Goal: Information Seeking & Learning: Learn about a topic

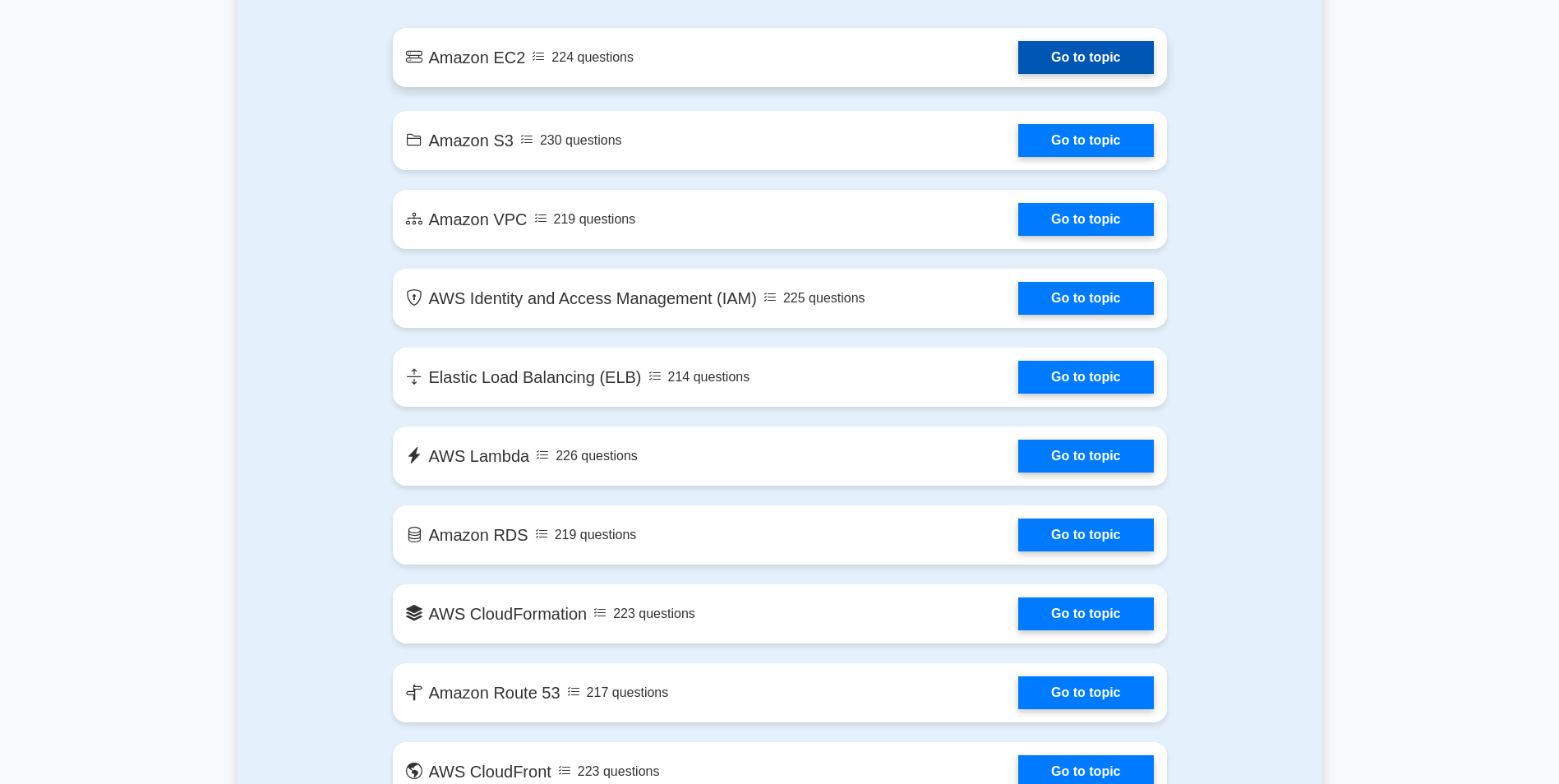
scroll to position [822, 0]
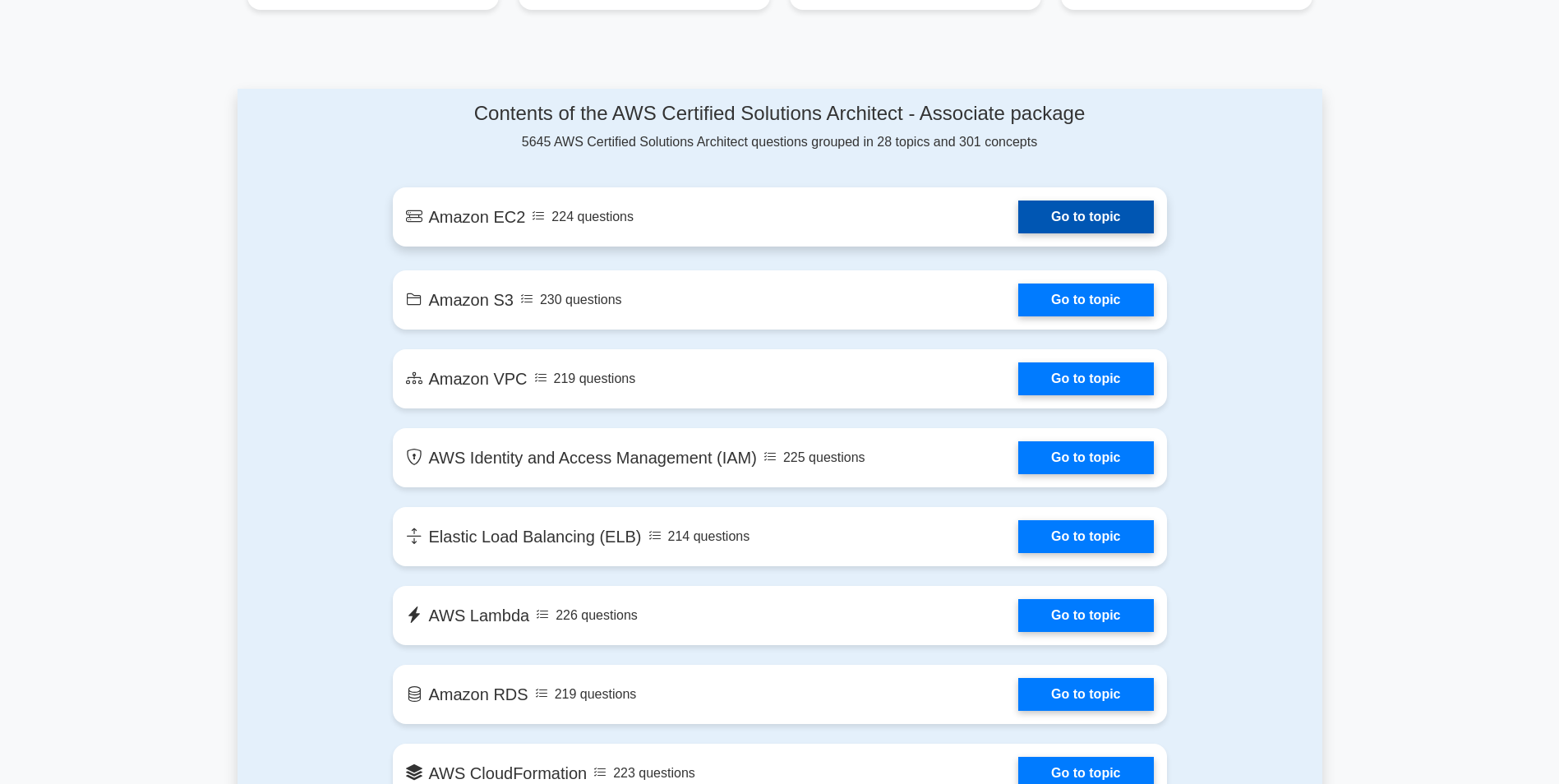
click at [1071, 201] on link "Go to topic" at bounding box center [1086, 217] width 135 height 33
click at [1097, 210] on link "Go to topic" at bounding box center [1086, 217] width 135 height 33
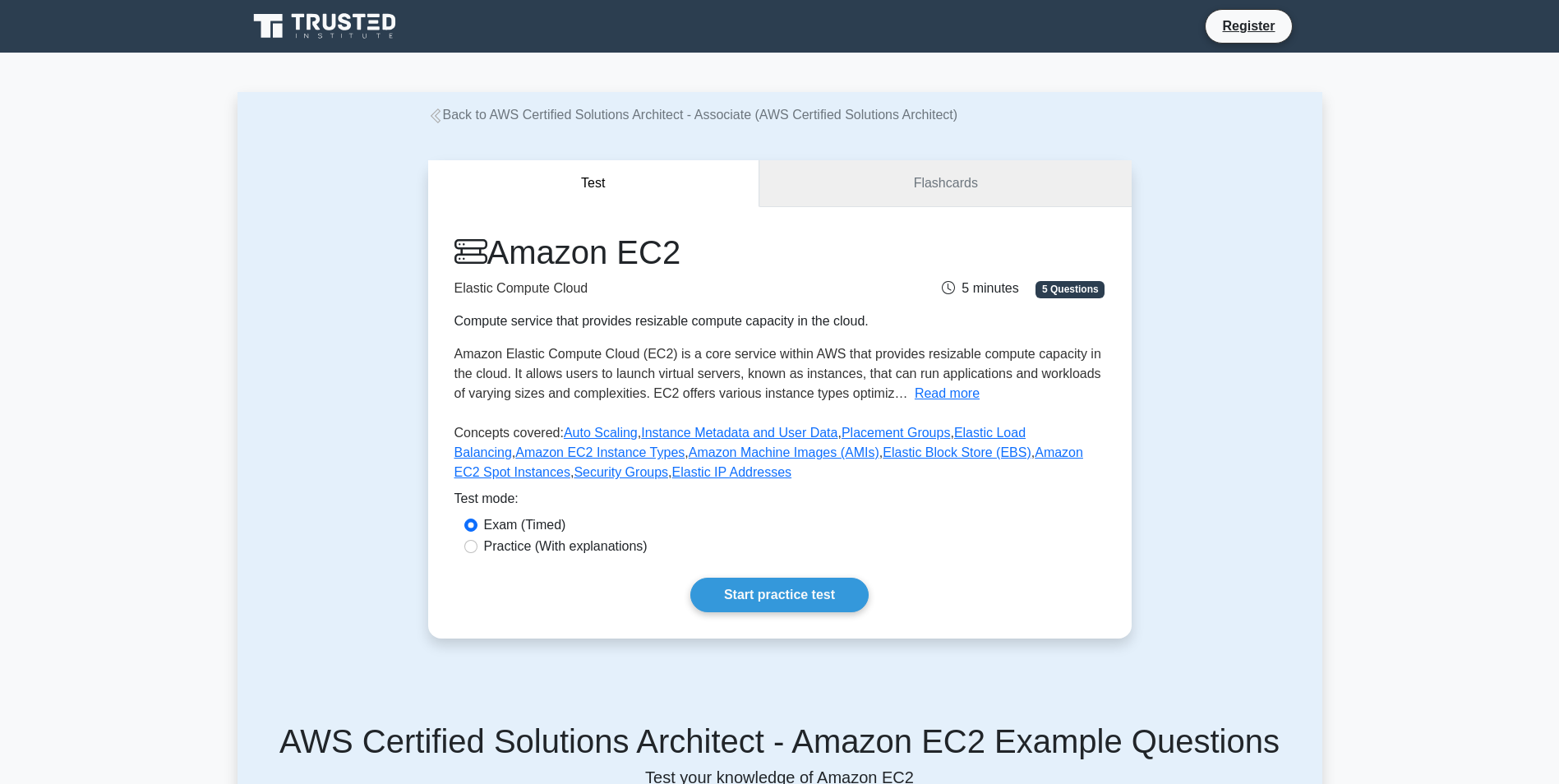
click at [963, 179] on link "Flashcards" at bounding box center [946, 184] width 372 height 47
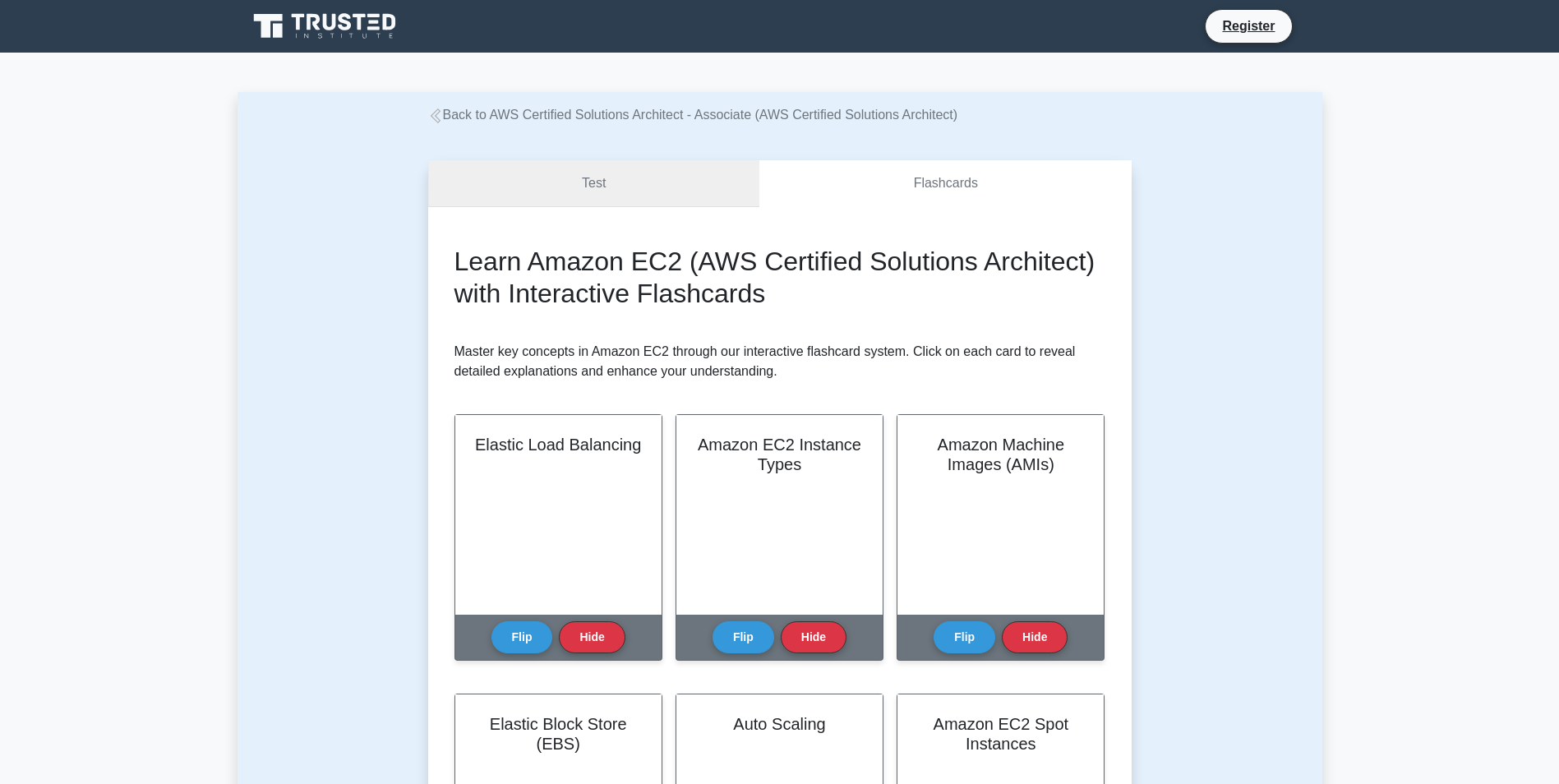
click at [682, 175] on link "Test" at bounding box center [594, 184] width 332 height 47
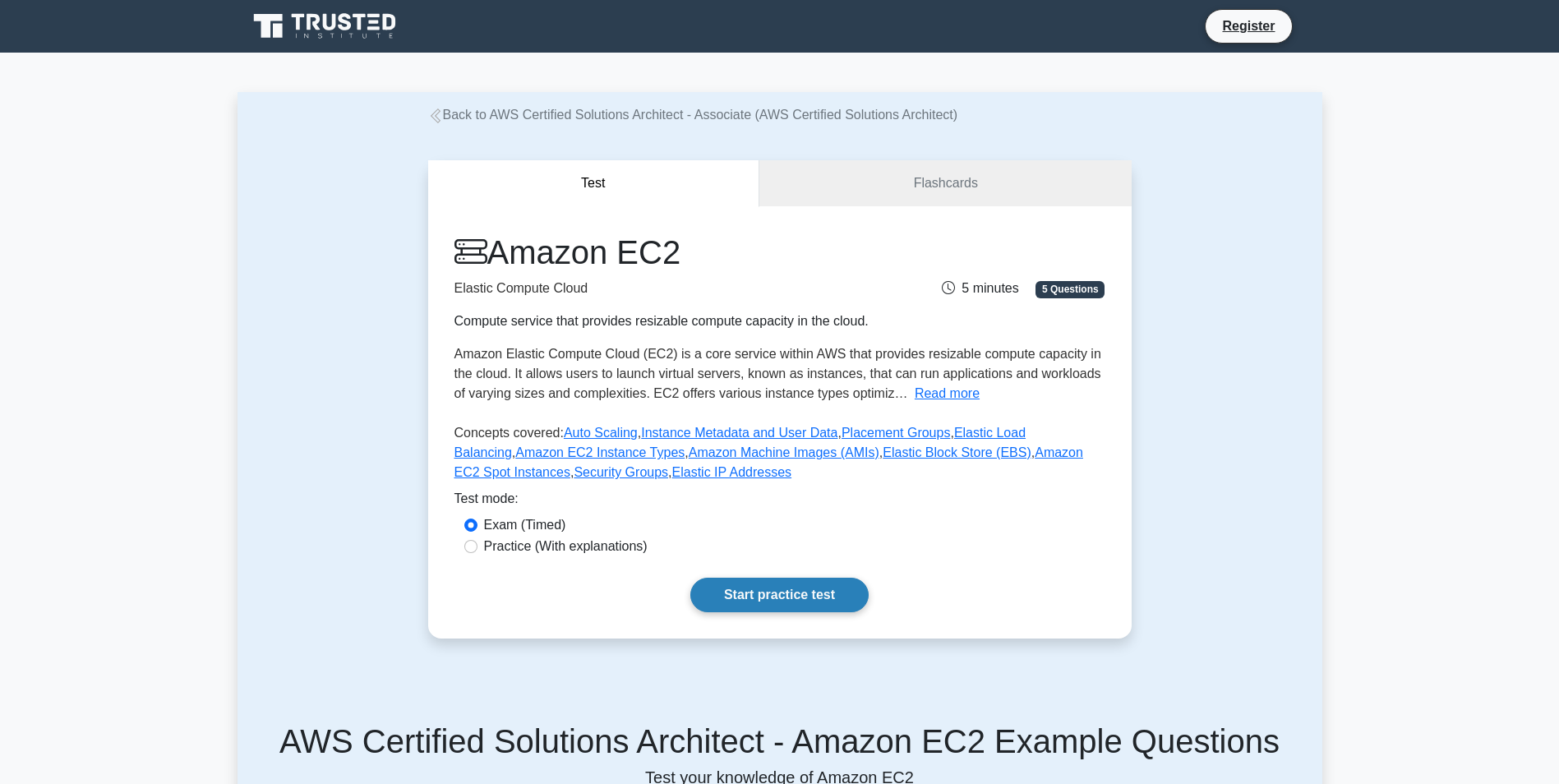
click at [731, 592] on link "Start practice test" at bounding box center [780, 594] width 178 height 35
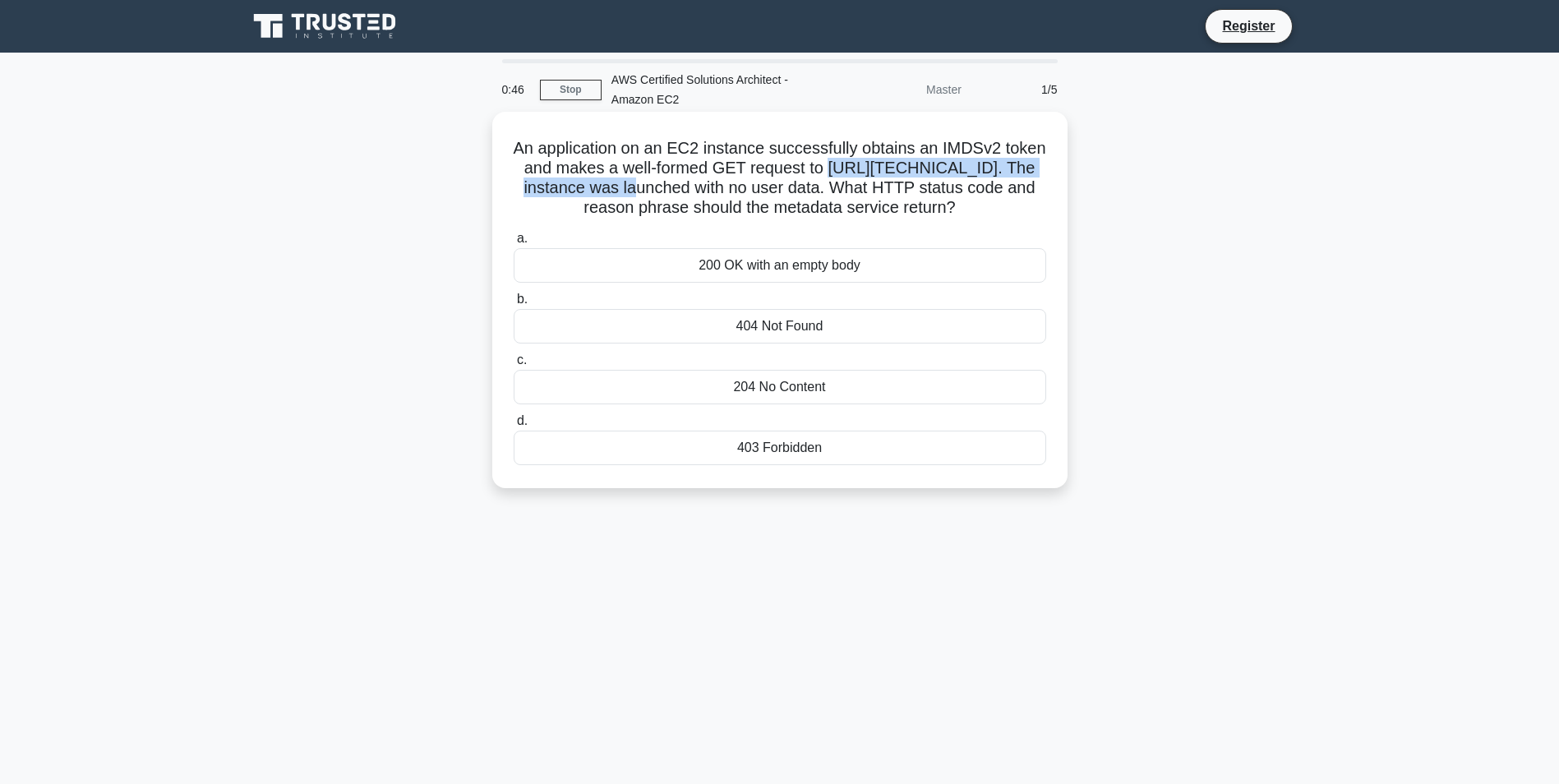
drag, startPoint x: 806, startPoint y: 187, endPoint x: 514, endPoint y: 181, distance: 292.1
click at [514, 181] on h5 "An application on an EC2 instance successfully obtains an IMDSv2 token and make…" at bounding box center [780, 178] width 536 height 81
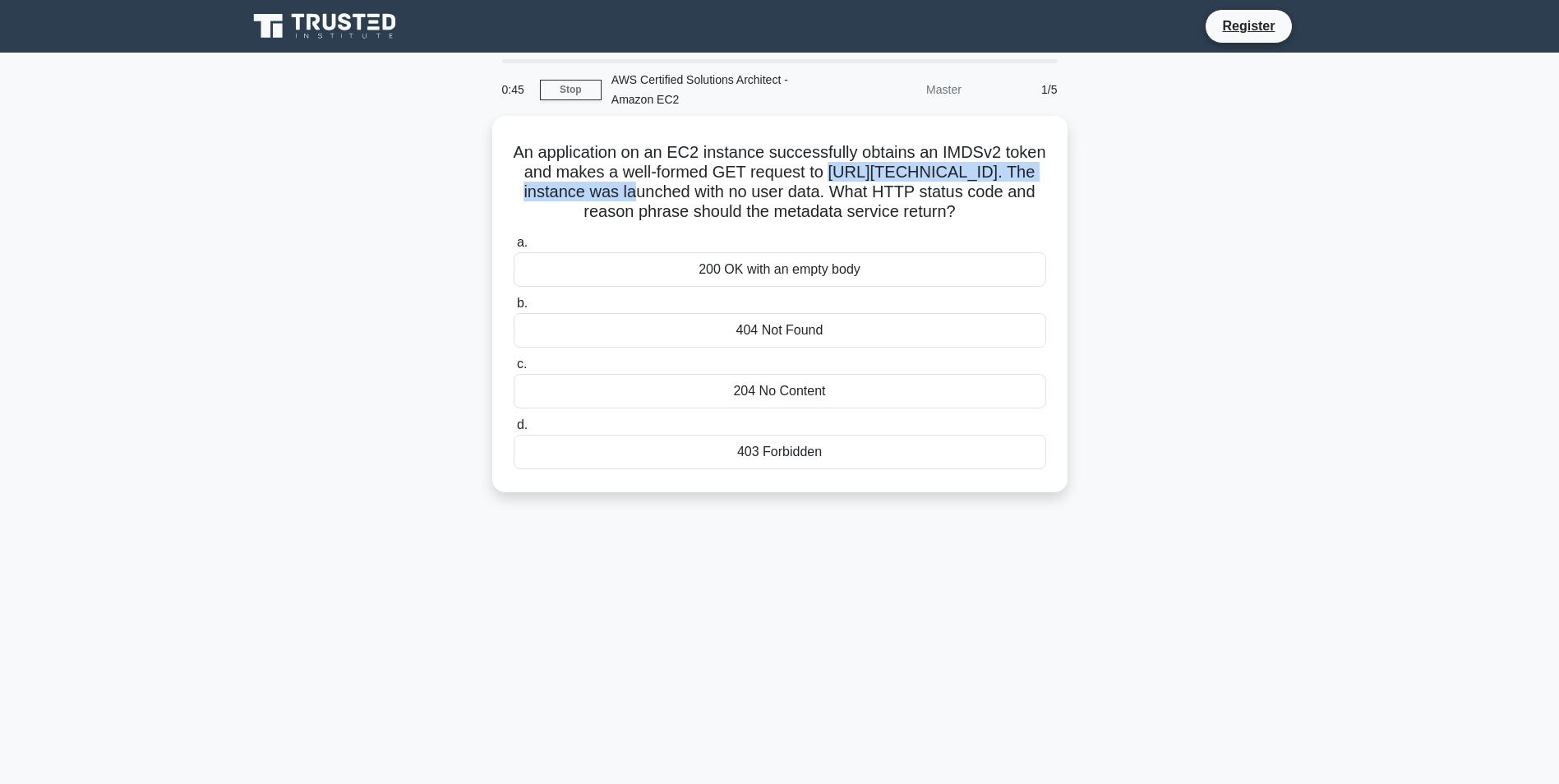
copy h5 "http://169.254.169.254/latest/user-data."
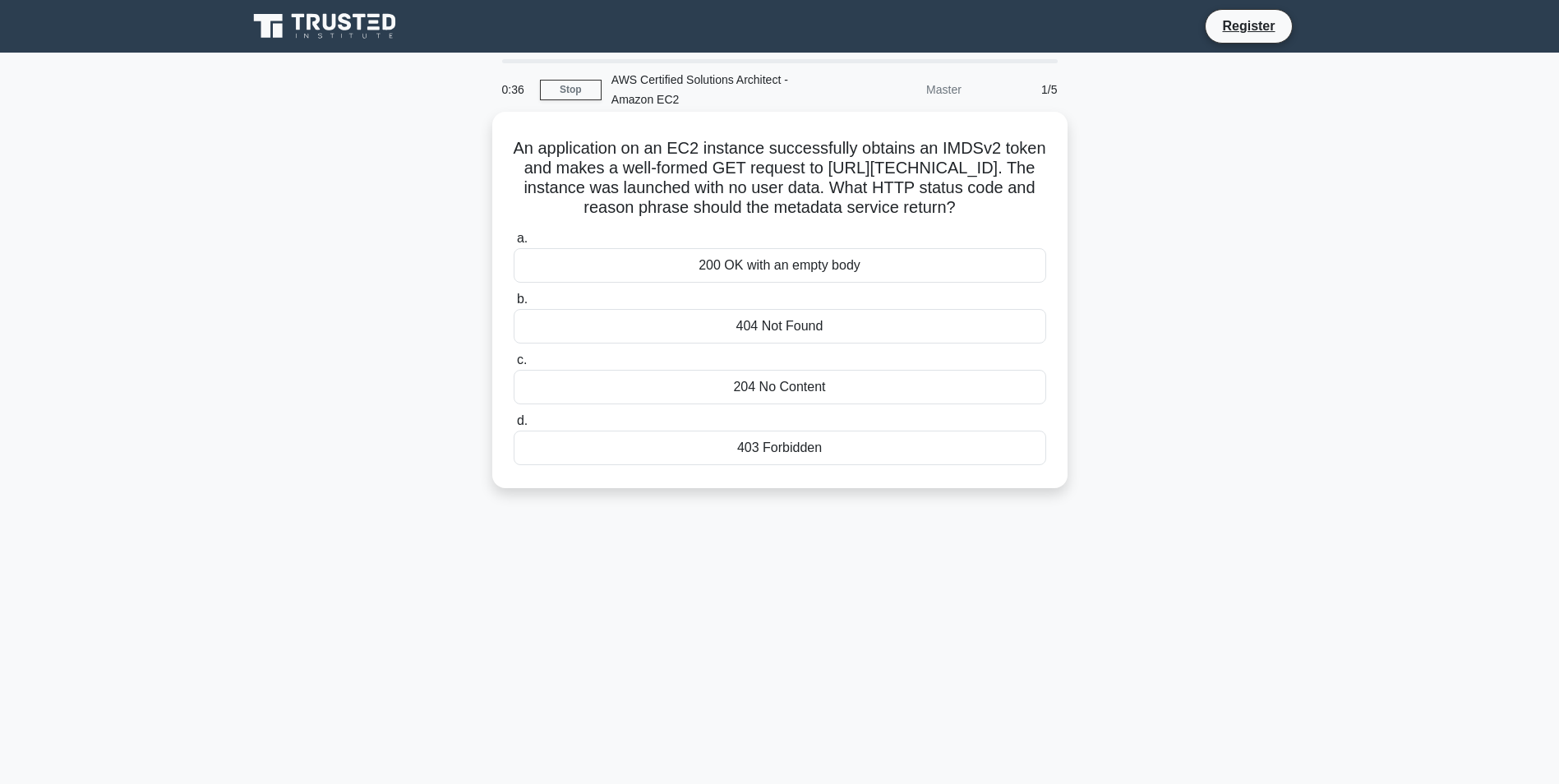
click at [1011, 174] on h5 "An application on an EC2 instance successfully obtains an IMDSv2 token and make…" at bounding box center [780, 178] width 536 height 81
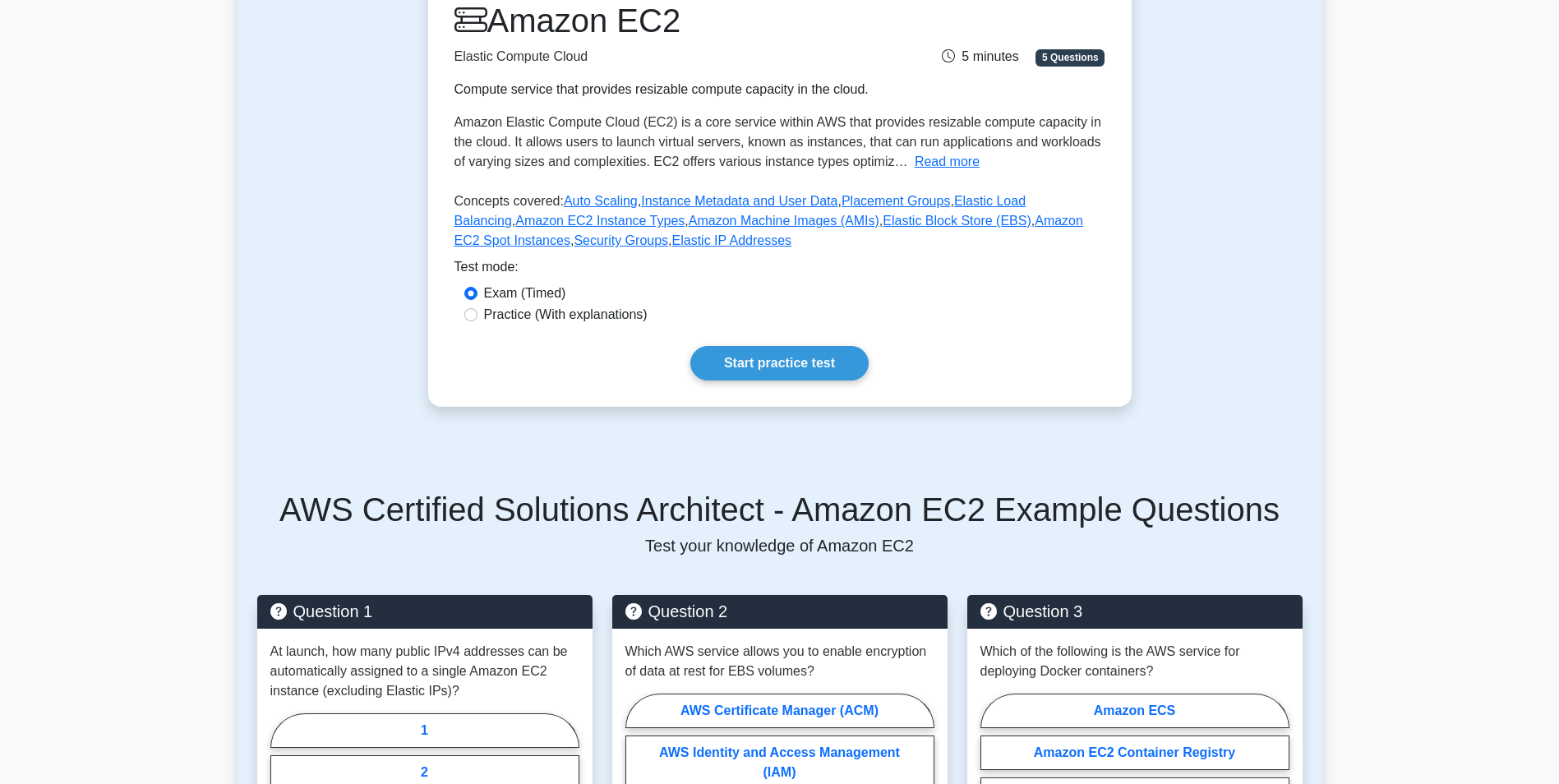
scroll to position [83, 0]
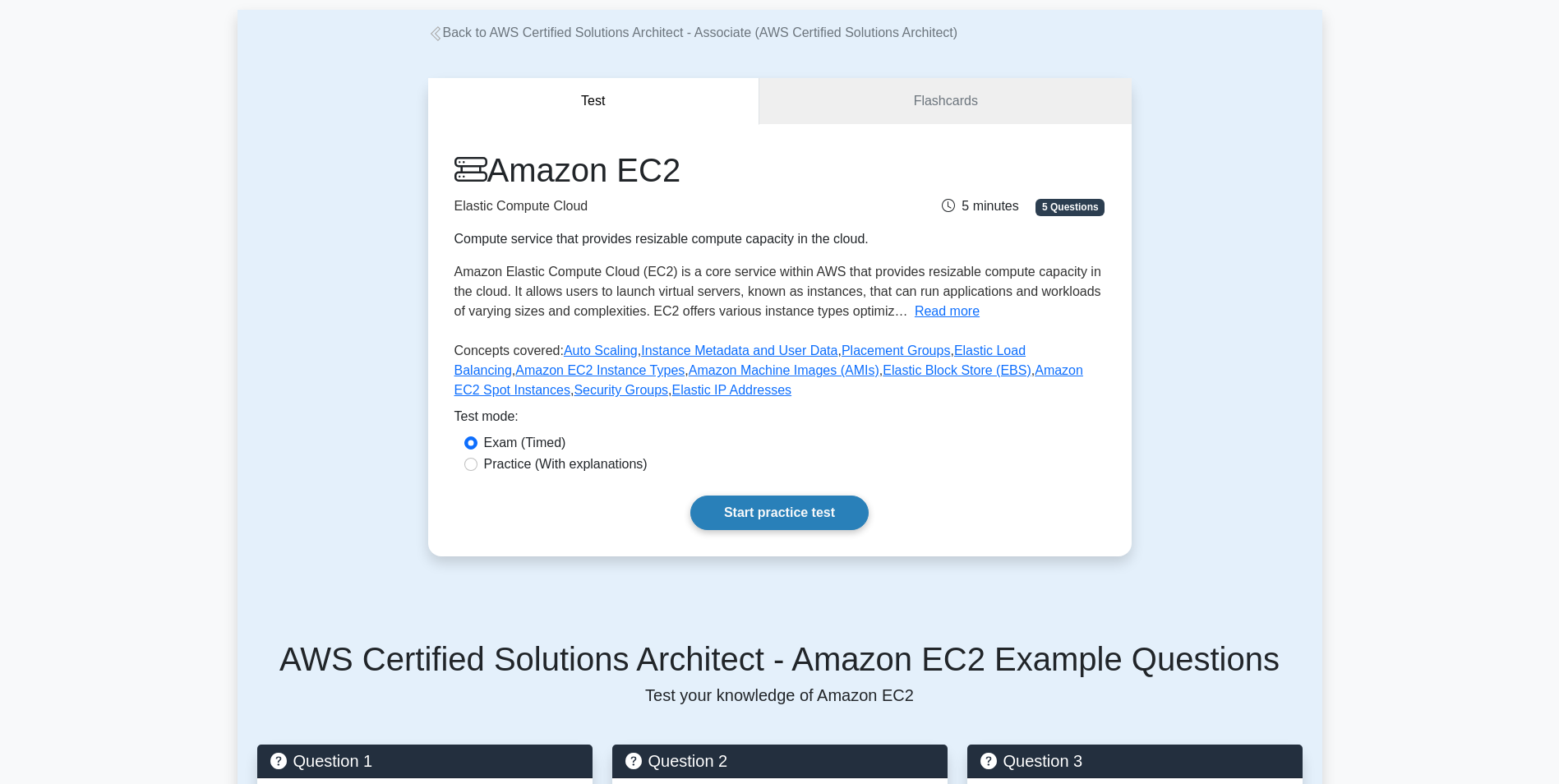
click at [799, 508] on link "Start practice test" at bounding box center [780, 513] width 178 height 35
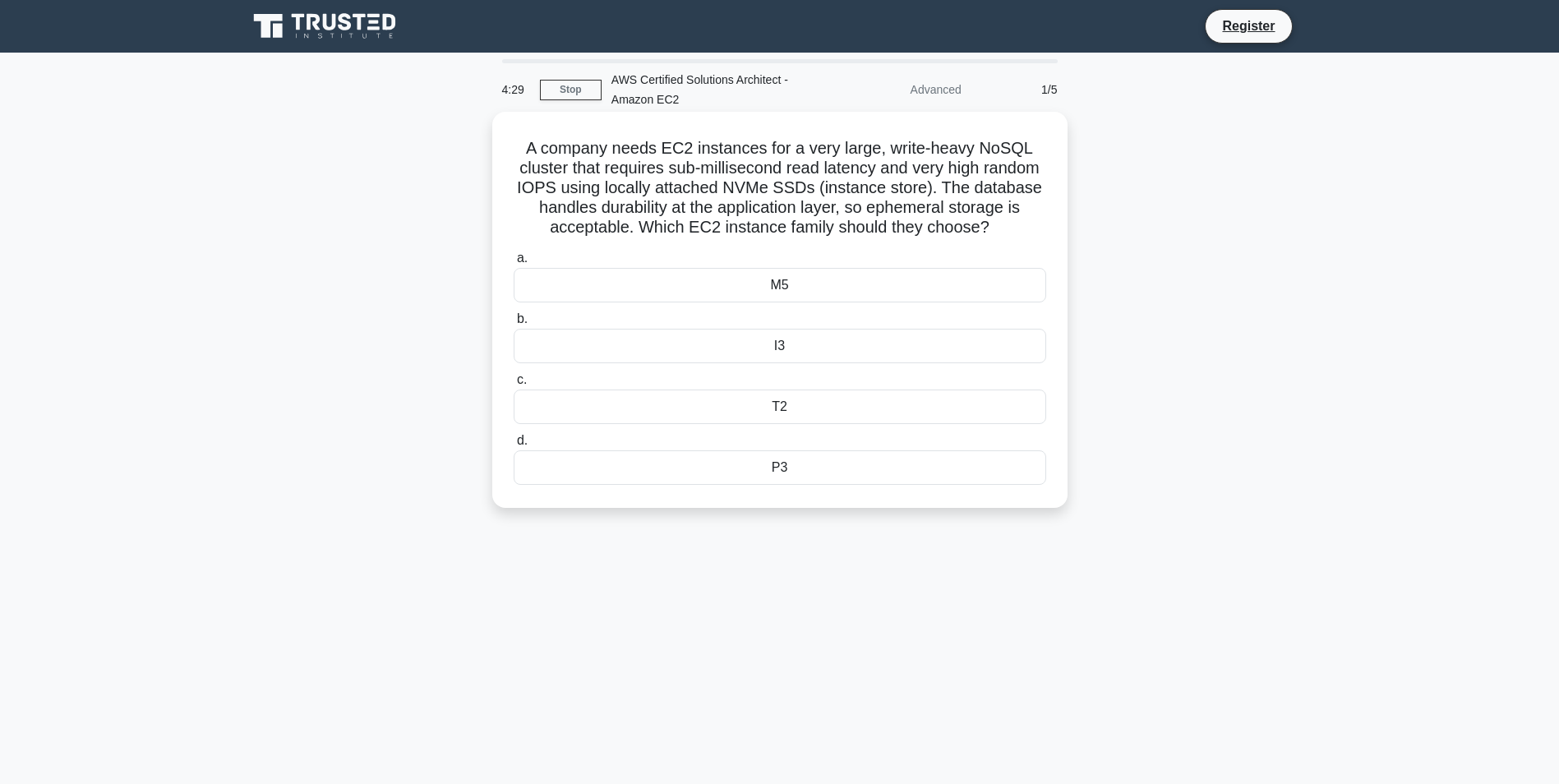
click at [741, 227] on h5 "A company needs EC2 instances for a very large, write-heavy NoSQL cluster that …" at bounding box center [780, 188] width 536 height 100
drag, startPoint x: 740, startPoint y: 227, endPoint x: 881, endPoint y: 232, distance: 141.1
click at [881, 232] on h5 "A company needs EC2 instances for a very large, write-heavy NoSQL cluster that …" at bounding box center [780, 188] width 536 height 100
copy h5 "EC2 instance family"
click at [906, 238] on h5 "A company needs EC2 instances for a very large, write-heavy NoSQL cluster that …" at bounding box center [780, 188] width 536 height 100
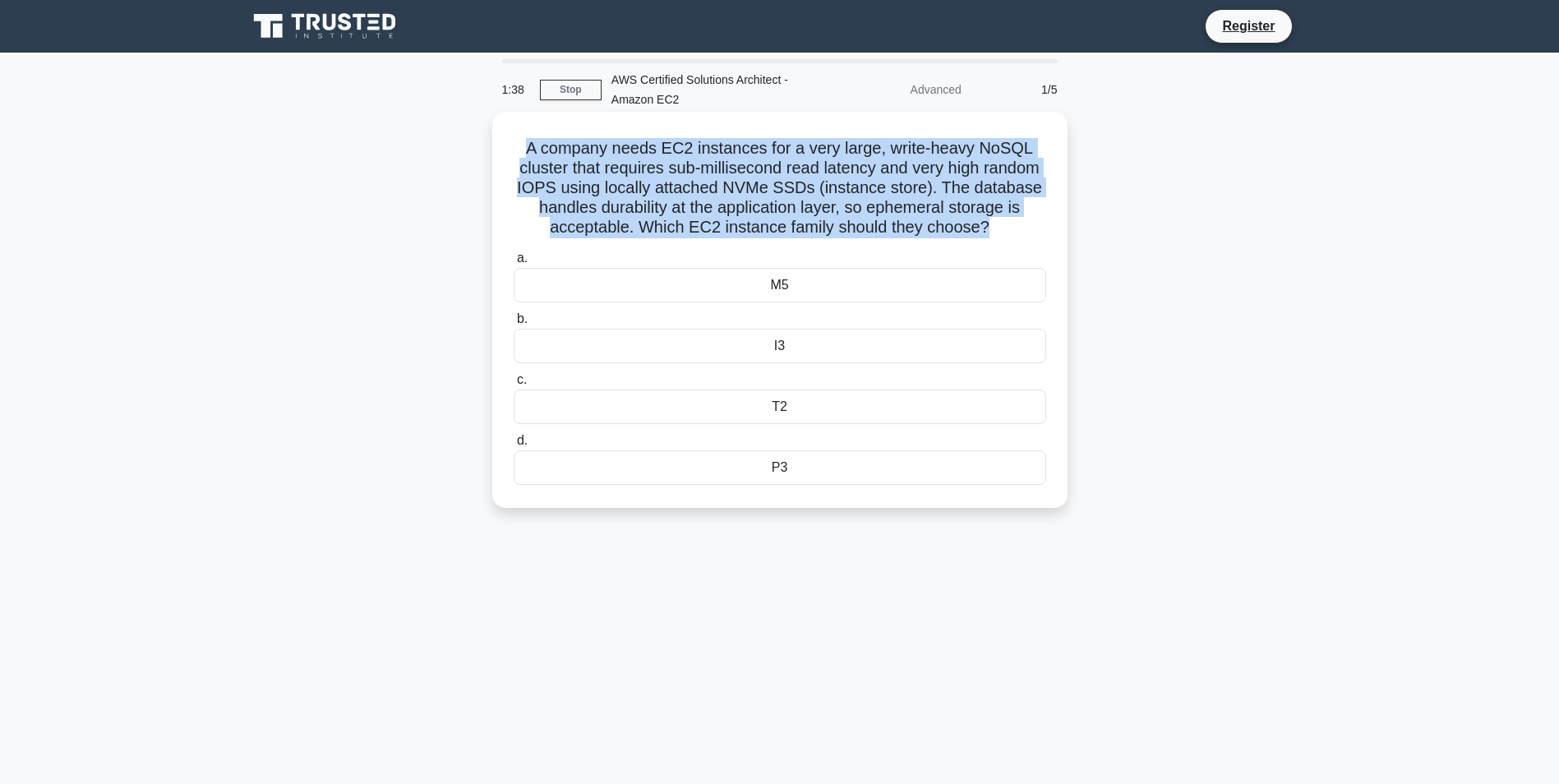
drag, startPoint x: 1018, startPoint y: 226, endPoint x: 511, endPoint y: 151, distance: 512.5
click at [512, 151] on h5 "A company needs EC2 instances for a very large, write-heavy NoSQL cluster that …" at bounding box center [780, 188] width 536 height 100
copy h5 "A company needs EC2 instances for a very large, write-heavy NoSQL cluster that …"
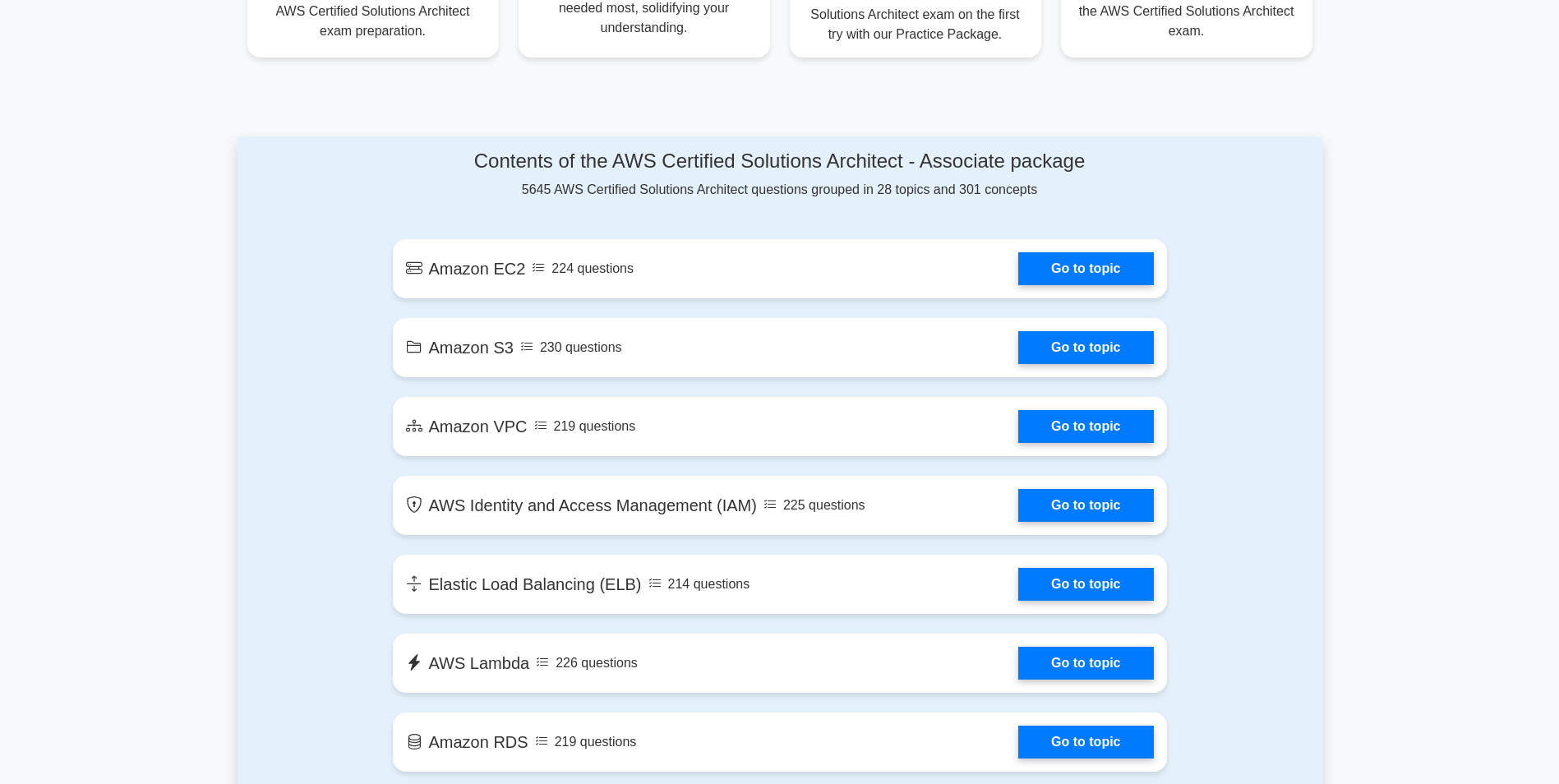
scroll to position [822, 0]
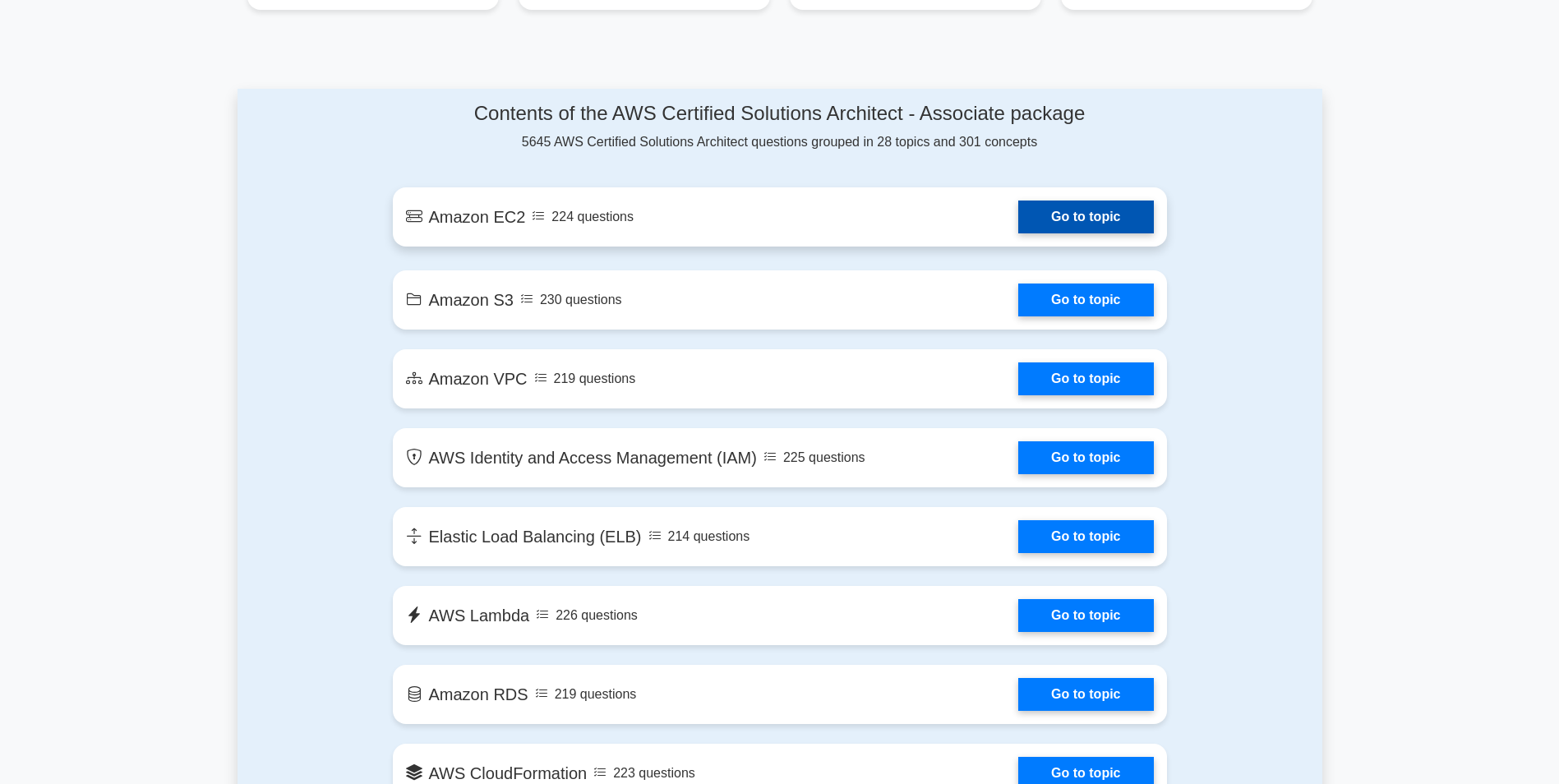
click at [1018, 234] on link "Go to topic" at bounding box center [1086, 217] width 135 height 33
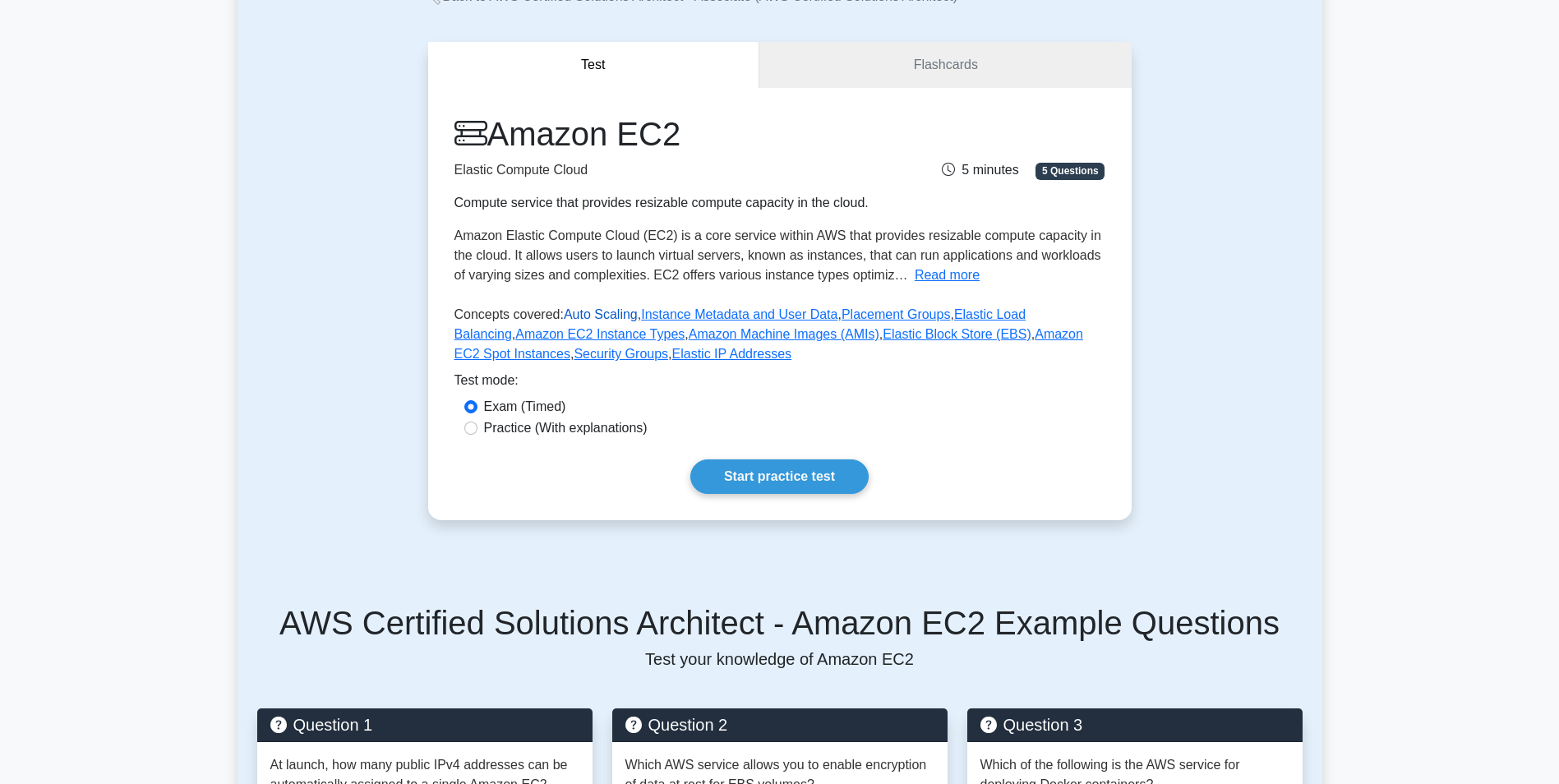
scroll to position [164, 0]
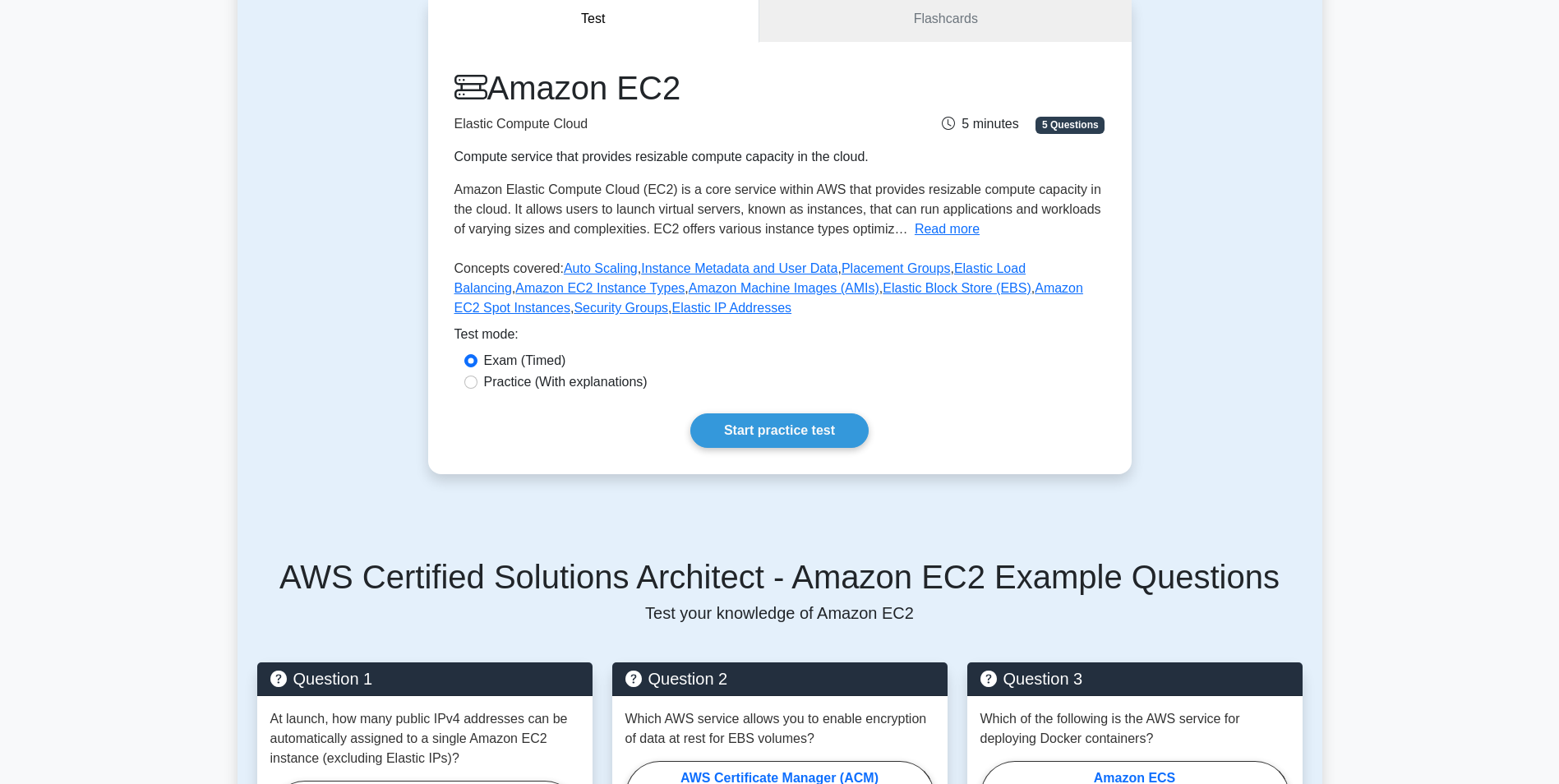
click at [560, 386] on label "Practice (With explanations)" at bounding box center [565, 381] width 163 height 20
click at [477, 386] on input "Practice (With explanations)" at bounding box center [471, 382] width 13 height 13
radio input "true"
click at [824, 432] on link "Start practice test" at bounding box center [780, 430] width 178 height 35
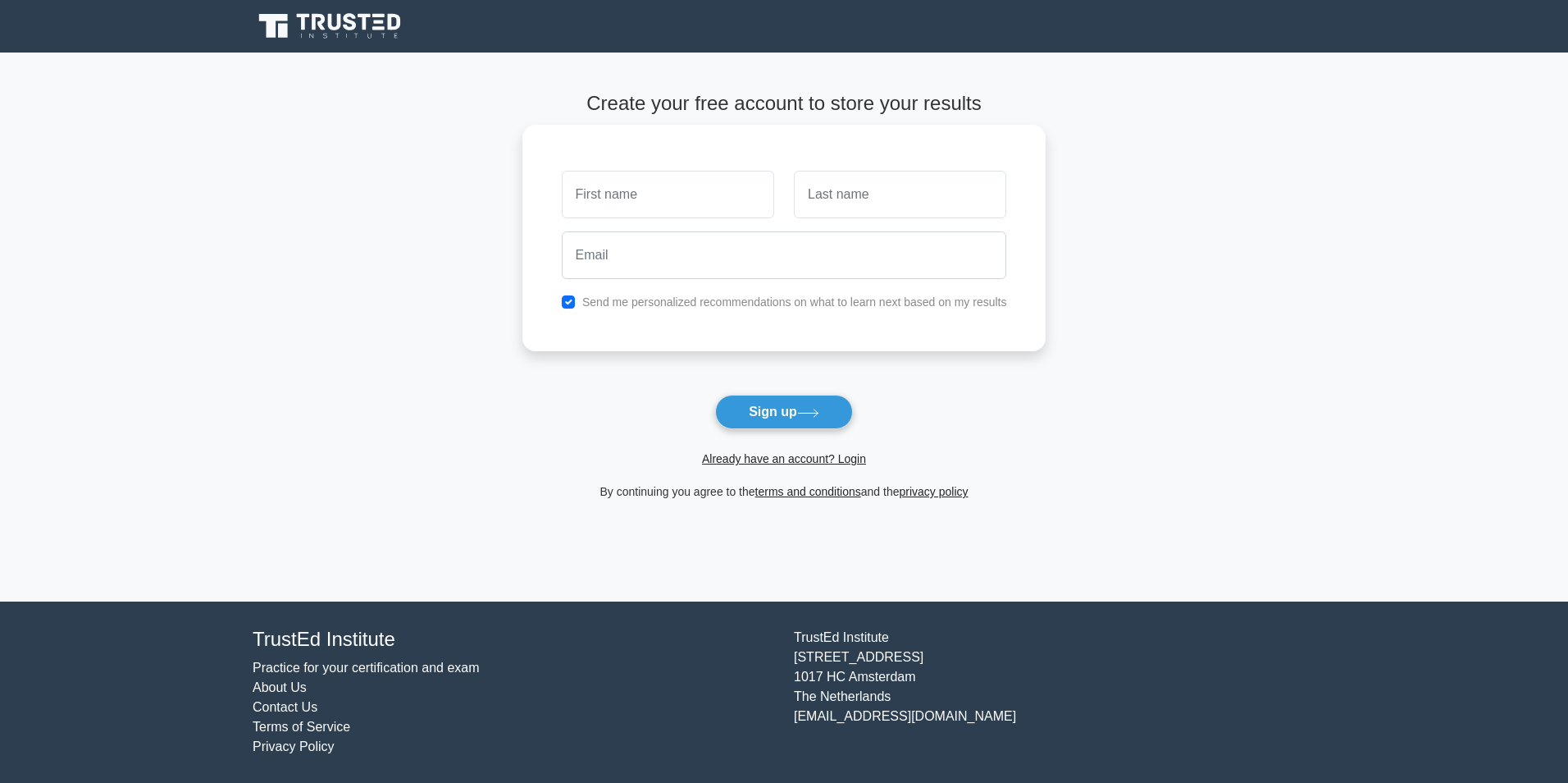
click at [616, 164] on div at bounding box center [668, 194] width 232 height 61
click at [621, 178] on input "text" at bounding box center [668, 194] width 213 height 48
type input "ngo"
click at [889, 201] on input "text" at bounding box center [900, 194] width 213 height 48
type input "dat"
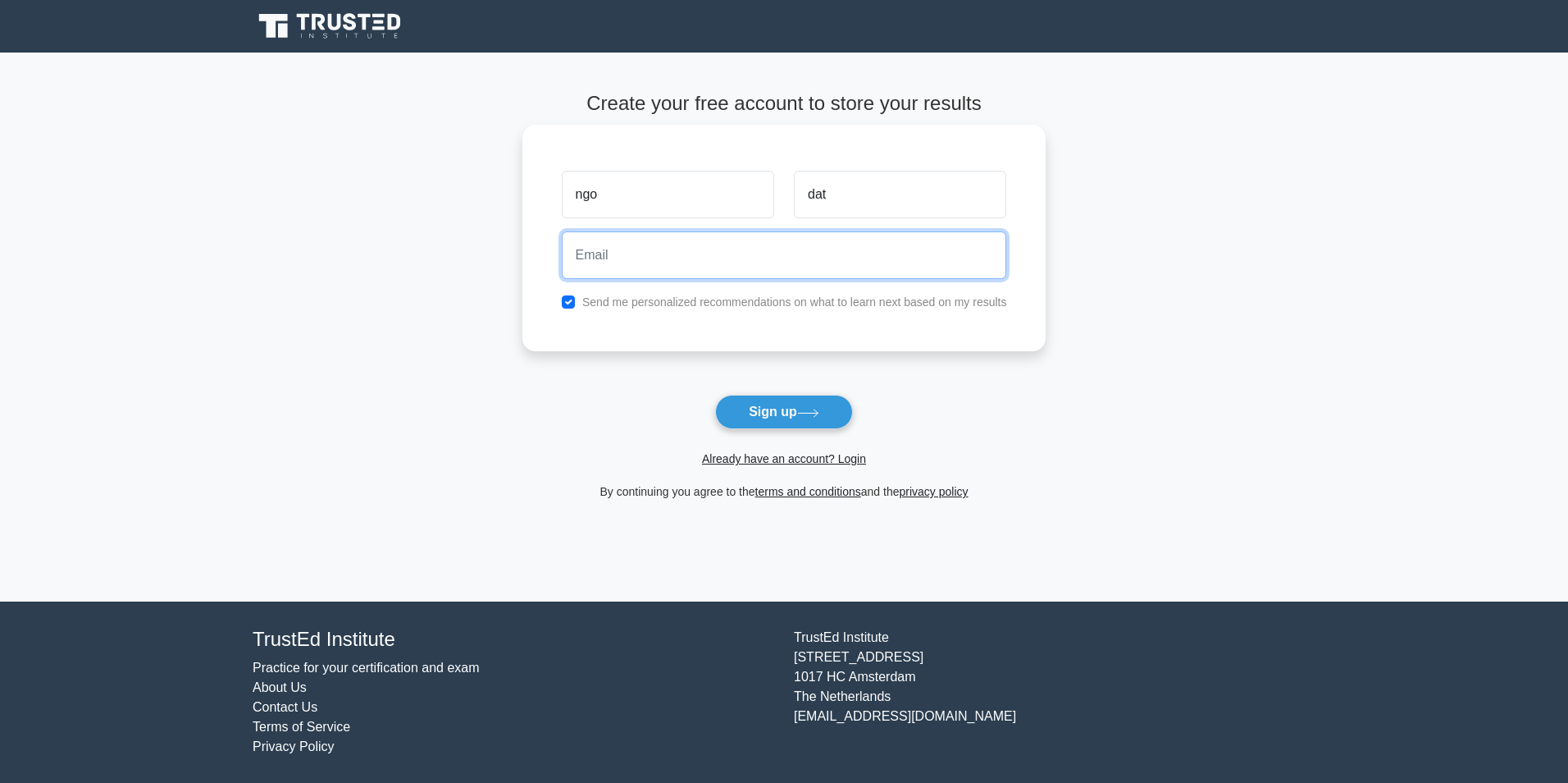
click at [768, 270] on input "email" at bounding box center [784, 255] width 445 height 48
type input "n"
type input "ngodatq26@gmail.com"
click at [715, 395] on button "Sign up" at bounding box center [784, 412] width 138 height 35
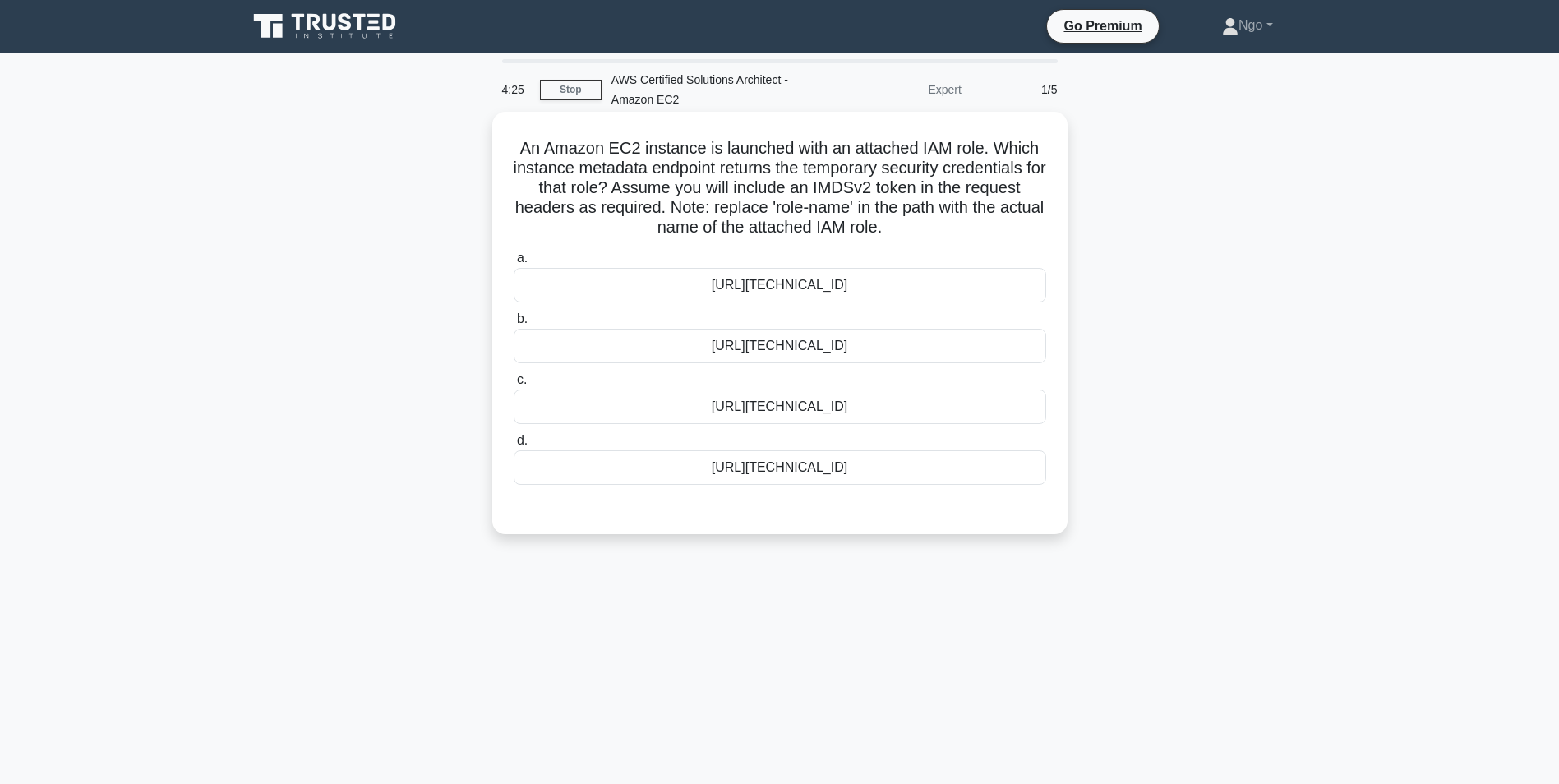
click at [1013, 351] on div "[URL][TECHNICAL_ID]" at bounding box center [780, 346] width 533 height 35
click at [514, 325] on input "b. [URL][TECHNICAL_ID]" at bounding box center [514, 318] width 0 height 10
